Goal: Information Seeking & Learning: Check status

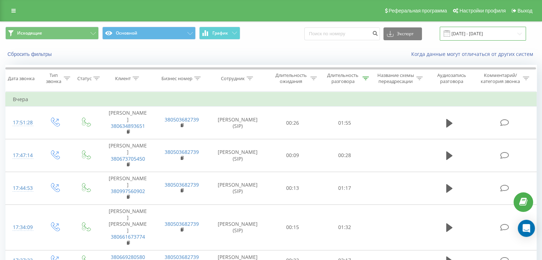
click at [460, 32] on input "[DATE] - [DATE]" at bounding box center [482, 34] width 86 height 14
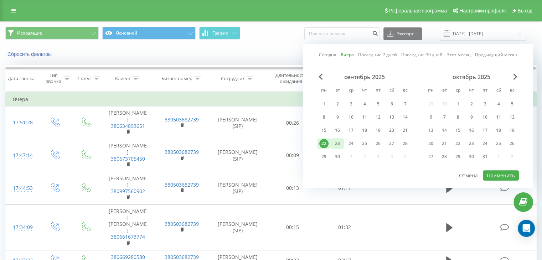
click at [337, 139] on div "23" at bounding box center [337, 143] width 9 height 9
click at [514, 170] on button "Применить" at bounding box center [501, 175] width 36 height 10
type input "[DATE] - [DATE]"
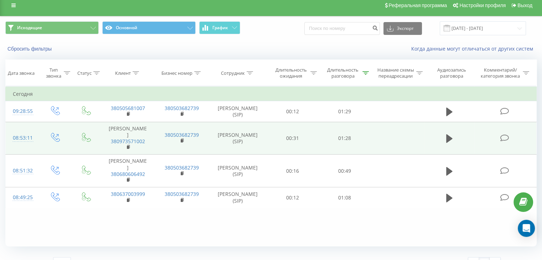
scroll to position [19, 0]
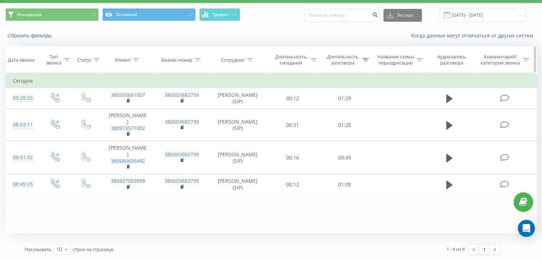
click at [356, 55] on div "Длительность разговора" at bounding box center [343, 60] width 36 height 12
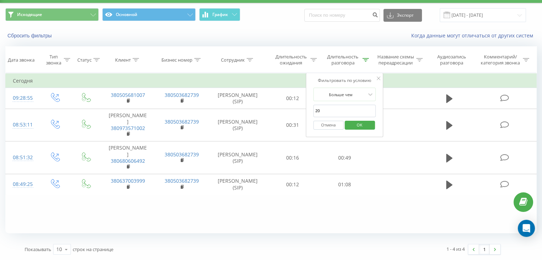
click at [363, 125] on span "OK" at bounding box center [359, 124] width 20 height 11
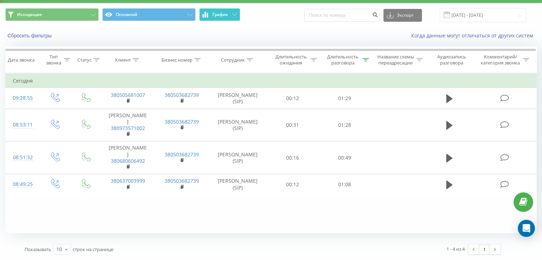
click at [220, 9] on button "График" at bounding box center [219, 14] width 41 height 13
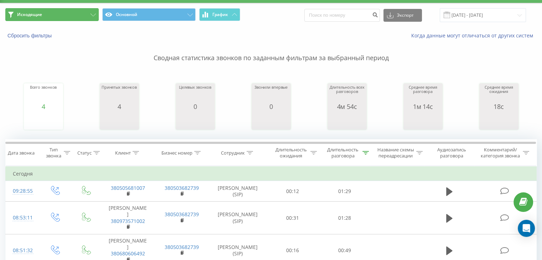
click at [70, 16] on button "Исходящие" at bounding box center [51, 14] width 93 height 13
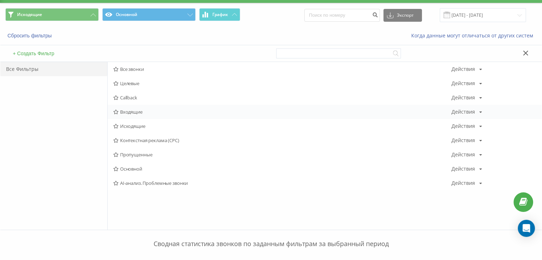
click at [123, 110] on span "Входящие" at bounding box center [282, 111] width 338 height 5
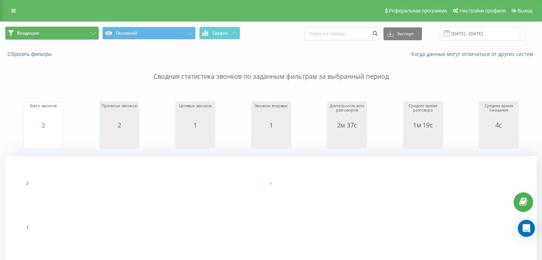
click at [71, 35] on button "Входящие" at bounding box center [51, 33] width 93 height 13
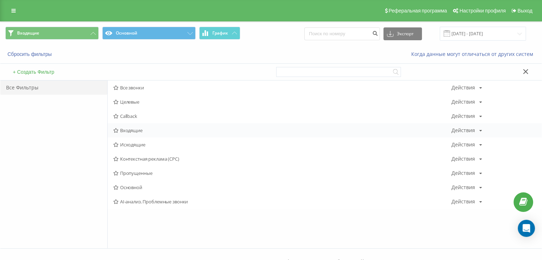
click at [126, 126] on div "Входящие Действия Редактировать Копировать Удалить По умолчанию Поделиться" at bounding box center [325, 130] width 434 height 14
click at [124, 131] on span "Входящие" at bounding box center [282, 130] width 338 height 5
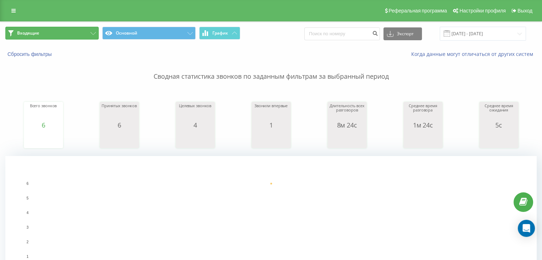
click at [67, 32] on button "Входящие" at bounding box center [51, 33] width 93 height 13
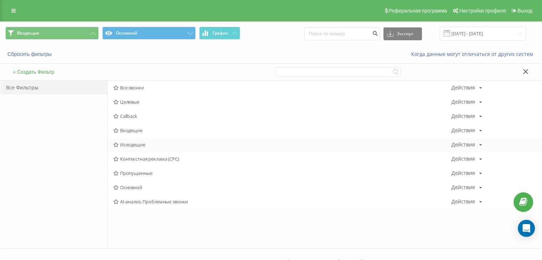
click at [133, 148] on div "Исходящие Действия Редактировать Копировать Удалить По умолчанию Поделиться" at bounding box center [325, 144] width 434 height 14
click at [132, 140] on div "Исходящие Действия Редактировать Копировать Удалить По умолчанию Поделиться" at bounding box center [325, 144] width 434 height 14
click at [129, 143] on span "Исходящие" at bounding box center [282, 144] width 338 height 5
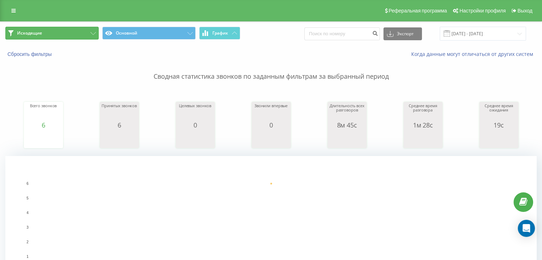
click at [75, 28] on button "Исходящие" at bounding box center [51, 33] width 93 height 13
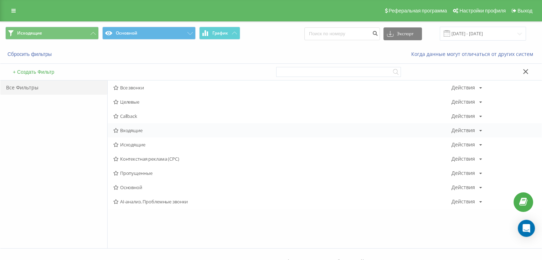
click at [133, 128] on span "Входящие" at bounding box center [282, 130] width 338 height 5
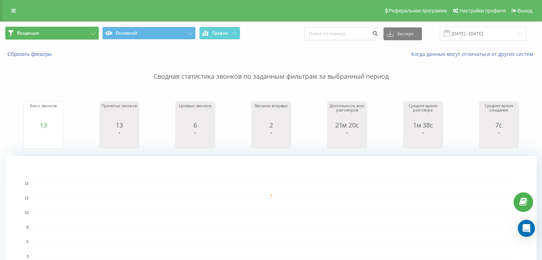
click at [80, 39] on button "Входящие" at bounding box center [51, 33] width 93 height 13
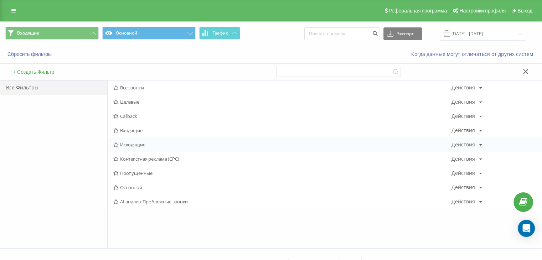
click at [128, 140] on div "Исходящие Действия Редактировать Копировать Удалить По умолчанию Поделиться" at bounding box center [325, 144] width 434 height 14
click at [126, 142] on span "Исходящие" at bounding box center [282, 144] width 338 height 5
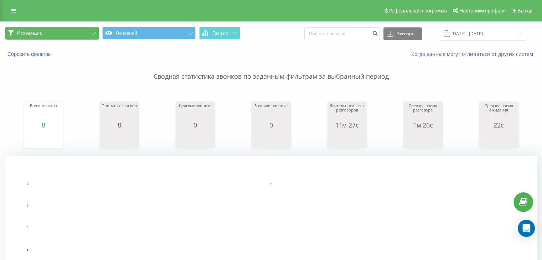
click at [77, 36] on button "Исходящие" at bounding box center [51, 33] width 93 height 13
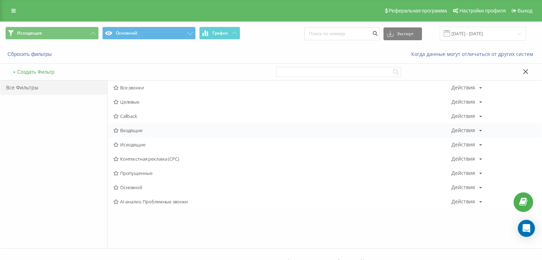
click at [141, 128] on span "Входящие" at bounding box center [282, 130] width 338 height 5
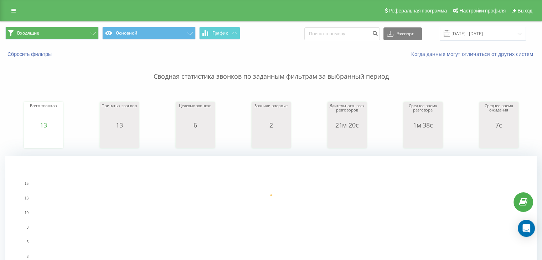
click at [70, 27] on div "Входящие Основной График Экспорт .csv .xls .xlsx [DATE] - [DATE]" at bounding box center [270, 34] width 541 height 24
click at [68, 31] on button "Входящие" at bounding box center [51, 33] width 93 height 13
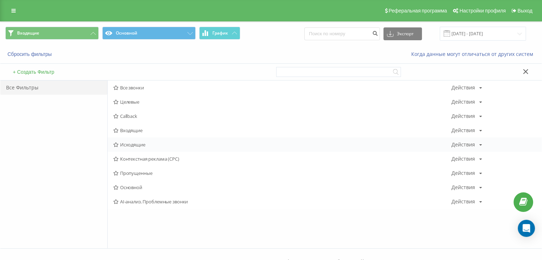
drag, startPoint x: 124, startPoint y: 139, endPoint x: 123, endPoint y: 145, distance: 5.4
click at [124, 140] on div "Исходящие Действия Редактировать Копировать Удалить По умолчанию Поделиться" at bounding box center [325, 144] width 434 height 14
click at [122, 147] on span "Исходящие" at bounding box center [282, 144] width 338 height 5
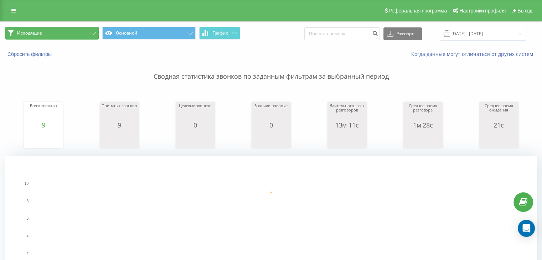
click at [78, 38] on button "Исходящие" at bounding box center [51, 33] width 93 height 13
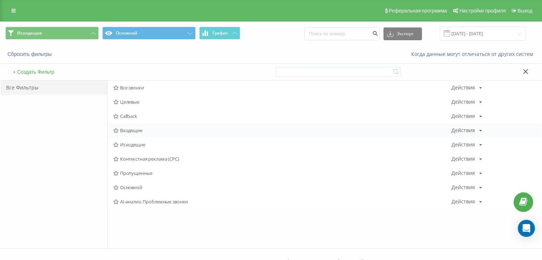
click at [143, 129] on span "Входящие" at bounding box center [282, 130] width 338 height 5
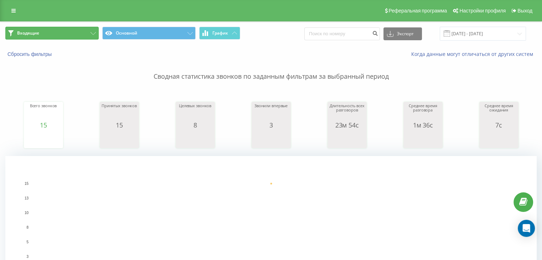
click at [76, 33] on button "Входящие" at bounding box center [51, 33] width 93 height 13
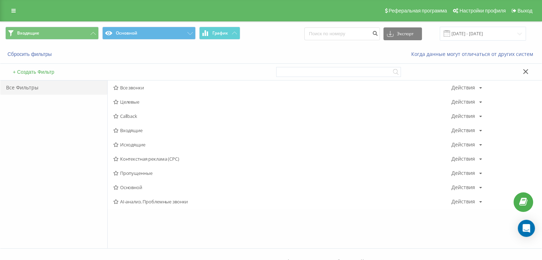
click at [120, 145] on span "Исходящие" at bounding box center [282, 144] width 338 height 5
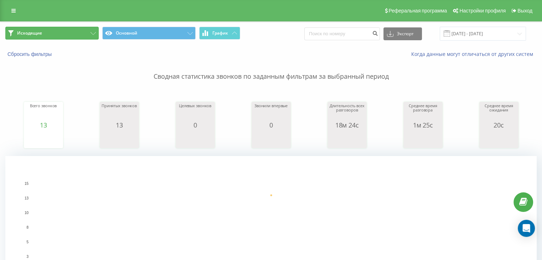
click at [67, 31] on button "Исходящие" at bounding box center [51, 33] width 93 height 13
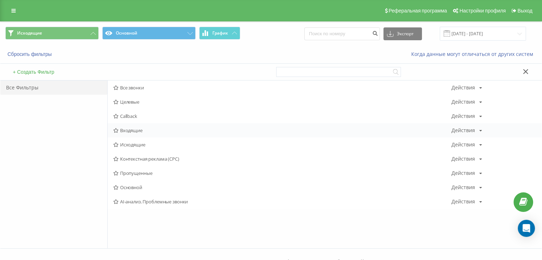
click at [145, 128] on span "Входящие" at bounding box center [282, 130] width 338 height 5
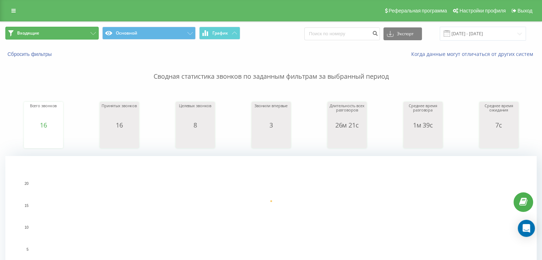
click at [77, 34] on button "Входящие" at bounding box center [51, 33] width 93 height 13
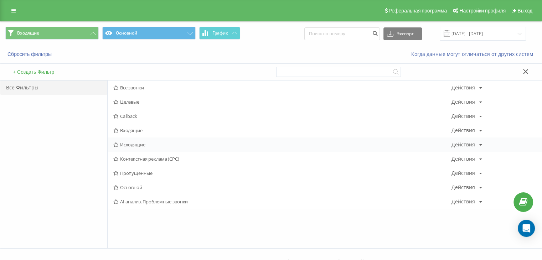
click at [122, 145] on span "Исходящие" at bounding box center [282, 144] width 338 height 5
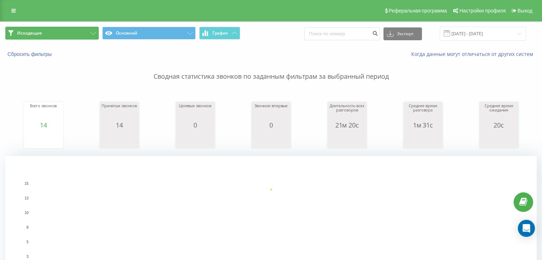
click at [64, 37] on button "Исходящие" at bounding box center [51, 33] width 93 height 13
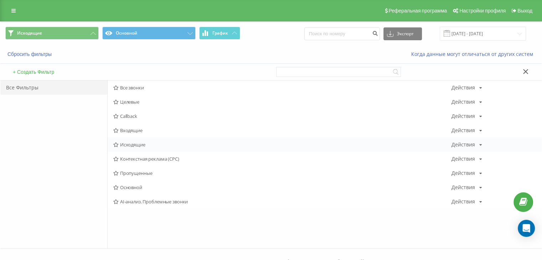
click at [136, 145] on span "Исходящие" at bounding box center [282, 144] width 338 height 5
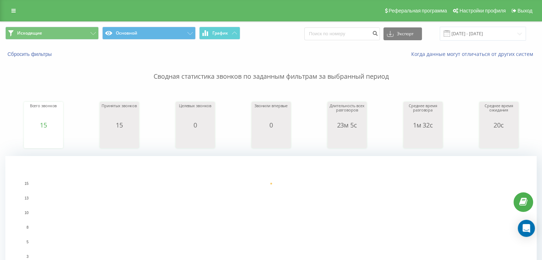
click at [61, 23] on div "Исходящие Основной График Экспорт .csv .xls .xlsx [DATE] - [DATE]" at bounding box center [270, 34] width 541 height 24
click at [54, 32] on button "Исходящие" at bounding box center [51, 33] width 93 height 13
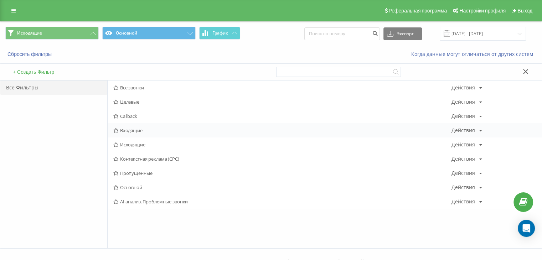
click at [137, 131] on span "Входящие" at bounding box center [282, 130] width 338 height 5
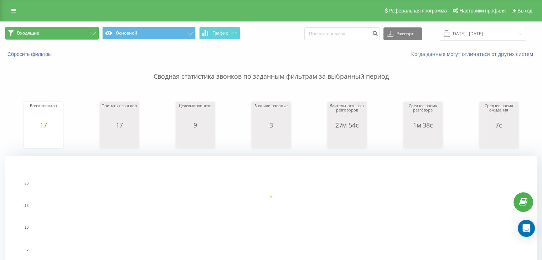
drag, startPoint x: 46, startPoint y: 35, endPoint x: 85, endPoint y: 80, distance: 60.8
click at [46, 35] on button "Входящие" at bounding box center [51, 33] width 93 height 13
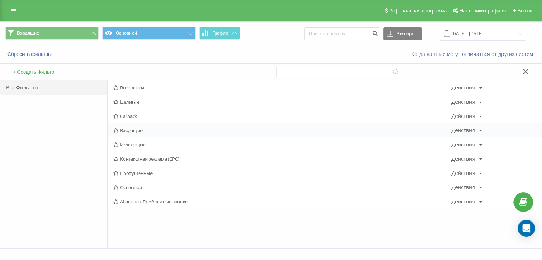
click at [136, 131] on span "Входящие" at bounding box center [282, 130] width 338 height 5
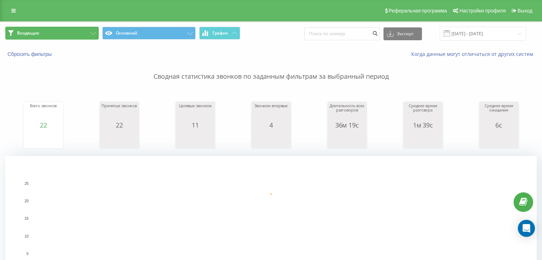
click at [84, 32] on button "Входящие" at bounding box center [51, 33] width 93 height 13
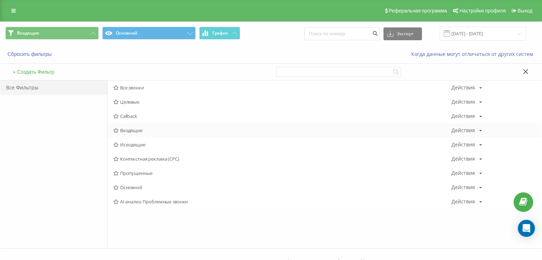
click at [124, 128] on span "Входящие" at bounding box center [282, 130] width 338 height 5
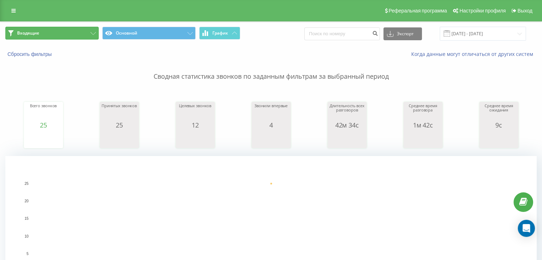
click at [74, 36] on button "Входящие" at bounding box center [51, 33] width 93 height 13
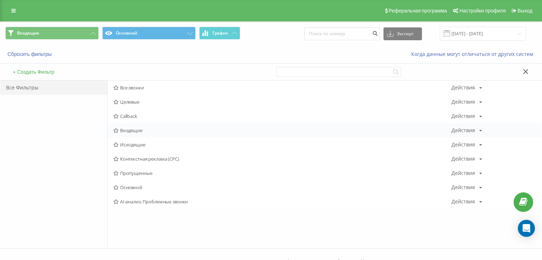
click at [121, 130] on span "Входящие" at bounding box center [282, 130] width 338 height 5
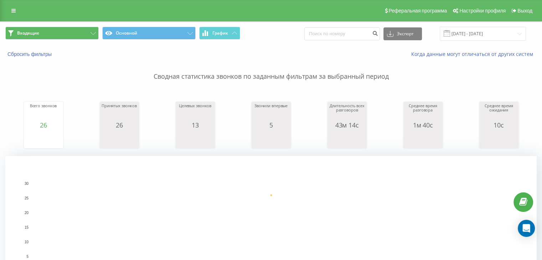
drag, startPoint x: 87, startPoint y: 24, endPoint x: 80, endPoint y: 33, distance: 11.7
click at [87, 24] on div "Входящие Основной График Экспорт .csv .xls .xlsx [DATE] - [DATE]" at bounding box center [270, 34] width 541 height 24
click at [78, 37] on button "Входящие" at bounding box center [51, 33] width 93 height 13
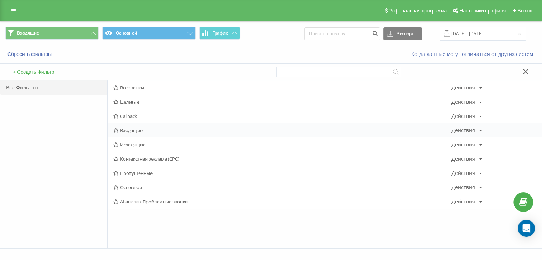
click at [135, 134] on div "Входящие Действия Редактировать Копировать Удалить По умолчанию Поделиться" at bounding box center [325, 130] width 434 height 14
click at [135, 132] on span "Входящие" at bounding box center [282, 130] width 338 height 5
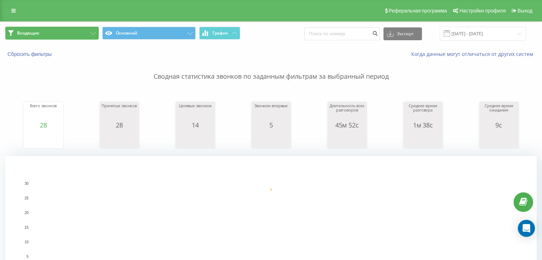
click at [85, 27] on button "Входящие" at bounding box center [51, 33] width 93 height 13
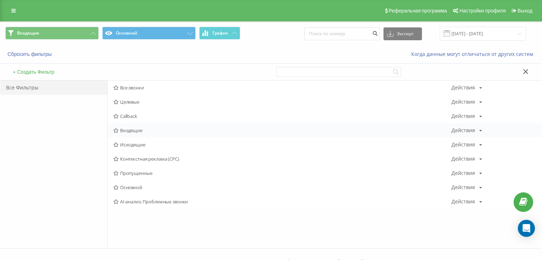
click at [131, 130] on span "Входящие" at bounding box center [282, 130] width 338 height 5
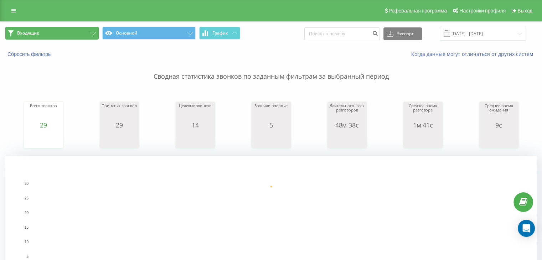
click at [78, 34] on button "Входящие" at bounding box center [51, 33] width 93 height 13
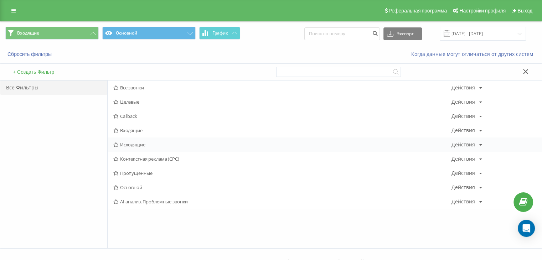
click at [116, 140] on div "Исходящие Действия Редактировать Копировать Удалить По умолчанию Поделиться" at bounding box center [325, 144] width 434 height 14
click at [116, 143] on icon at bounding box center [115, 144] width 5 height 5
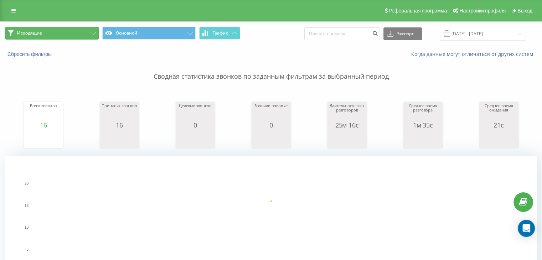
click at [63, 33] on button "Исходящие" at bounding box center [51, 33] width 93 height 13
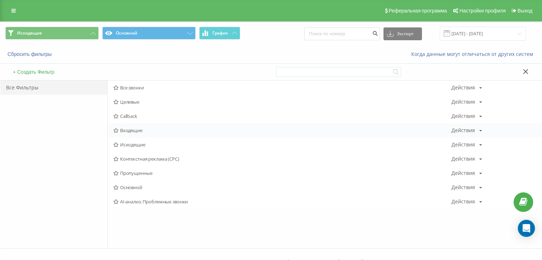
click at [123, 131] on span "Входящие" at bounding box center [282, 130] width 338 height 5
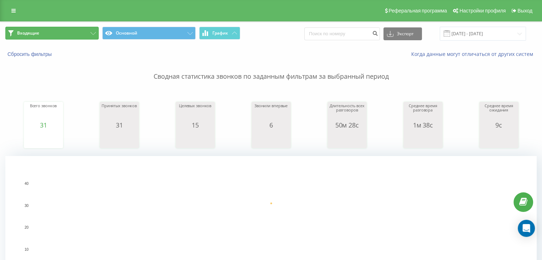
click at [59, 31] on button "Входящие" at bounding box center [51, 33] width 93 height 13
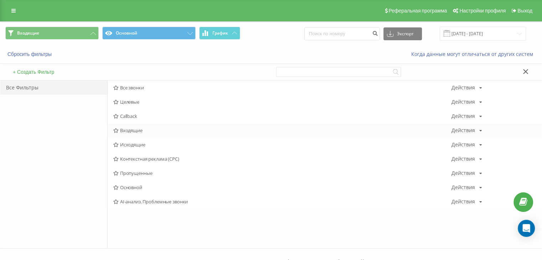
click at [128, 132] on span "Входящие" at bounding box center [282, 130] width 338 height 5
